Goal: Navigation & Orientation: Find specific page/section

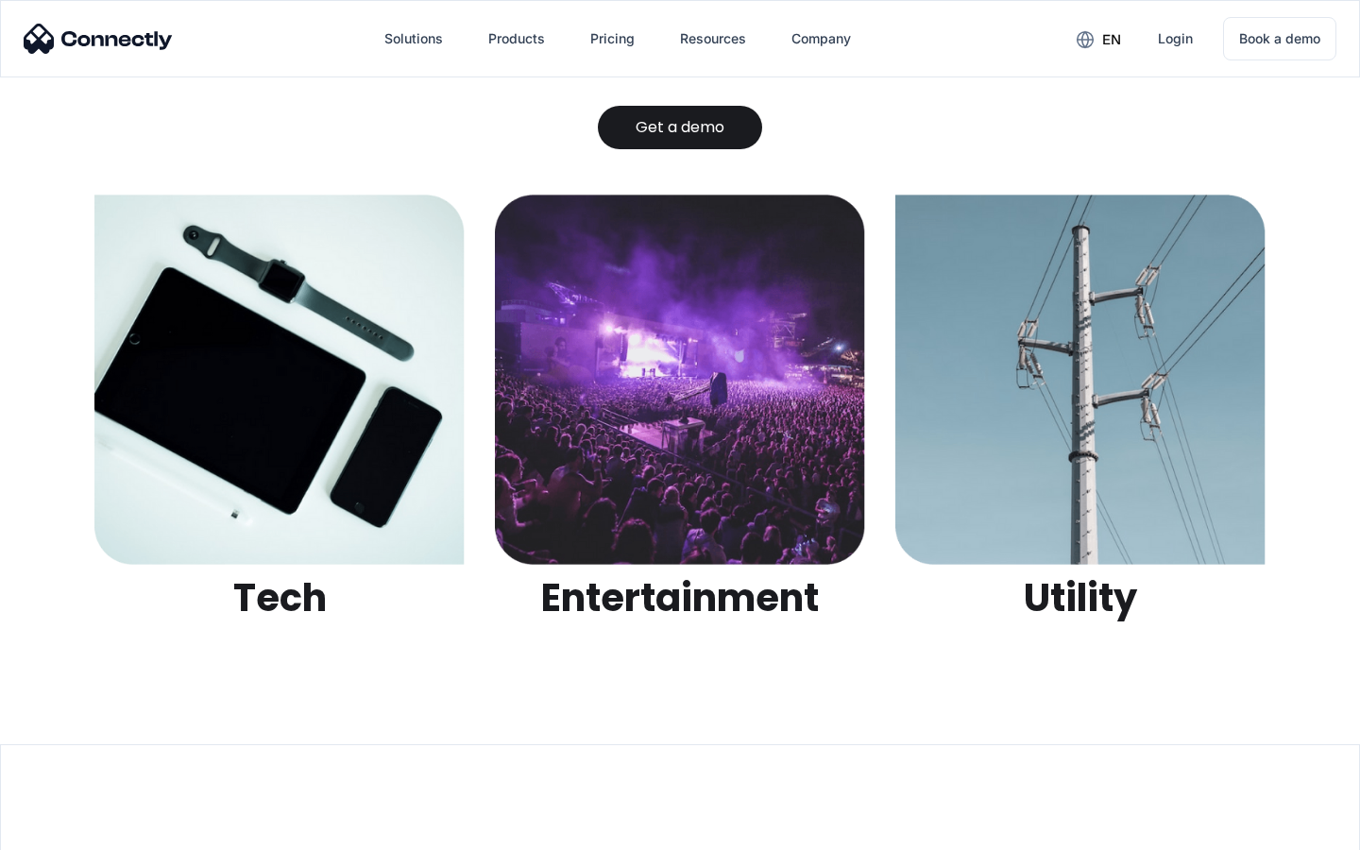
scroll to position [5958, 0]
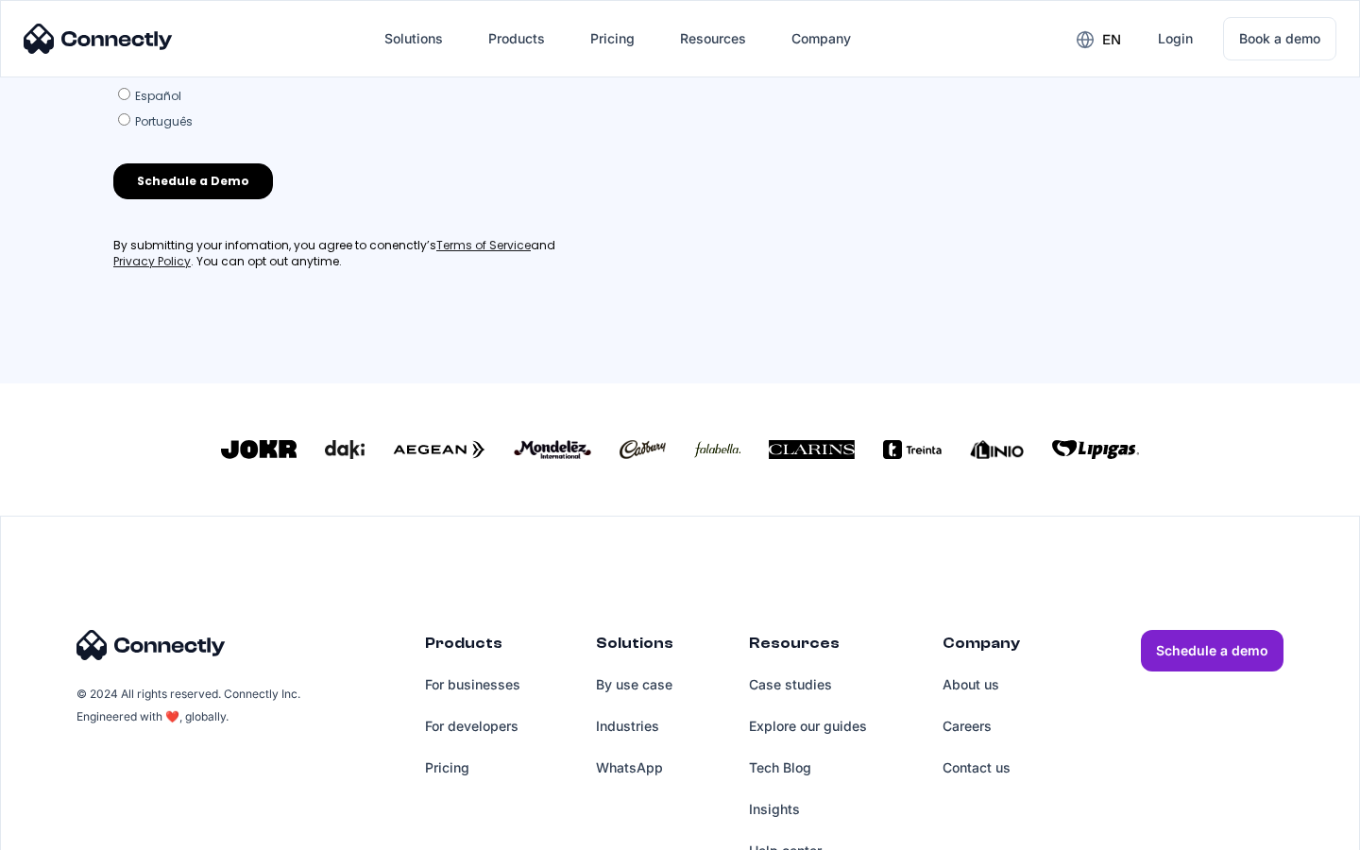
scroll to position [811, 0]
